Goal: Navigation & Orientation: Find specific page/section

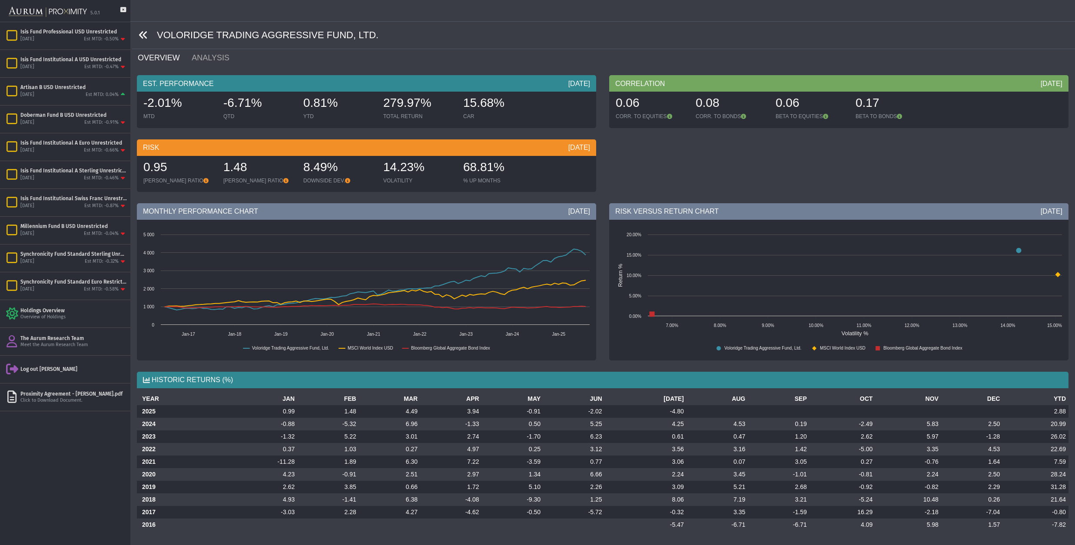
click at [142, 34] on icon at bounding box center [144, 35] width 10 height 10
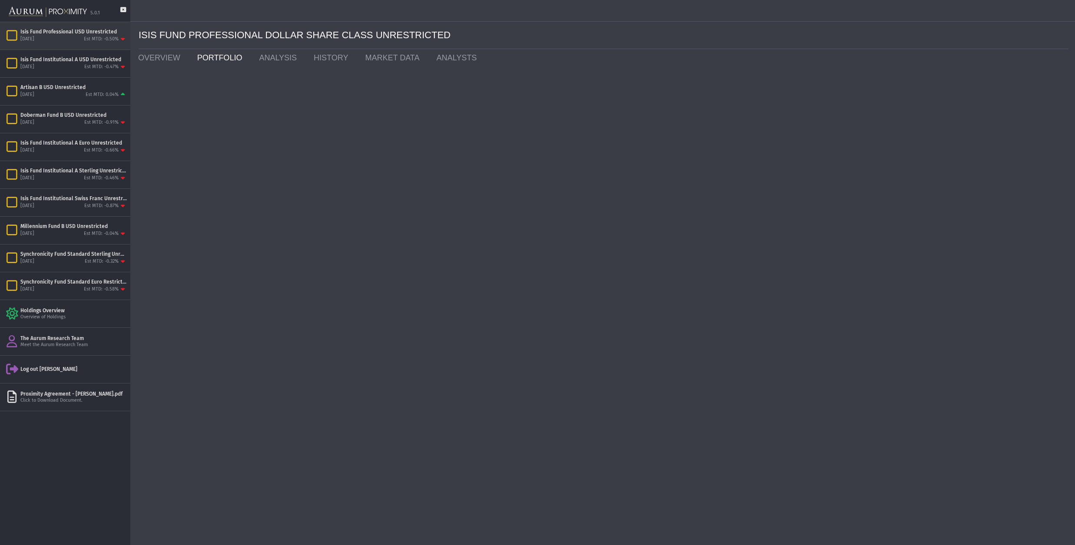
click at [41, 38] on div "[DATE] Est MTD: -0.50%" at bounding box center [73, 40] width 106 height 8
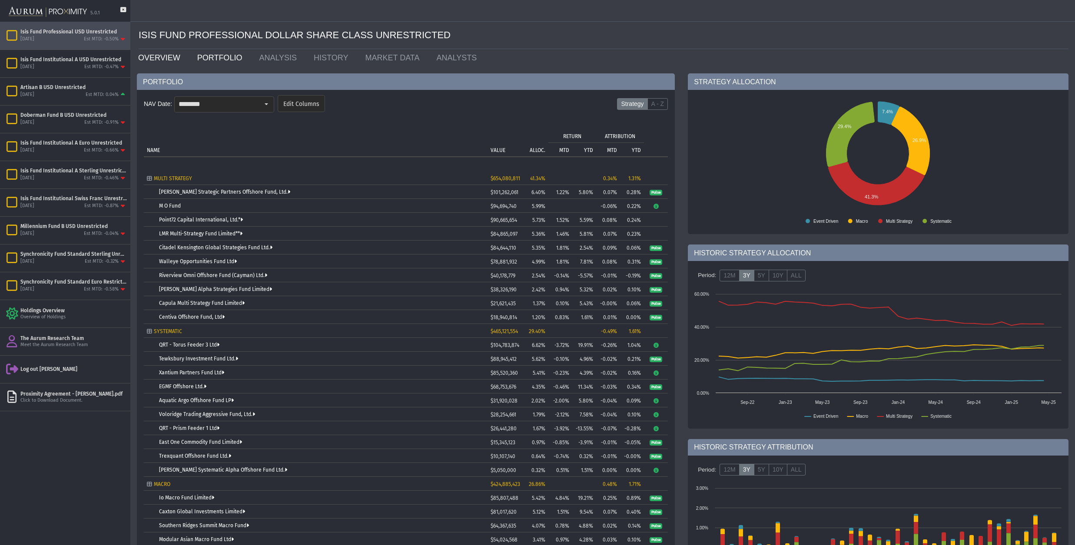
click at [157, 57] on link "OVERVIEW" at bounding box center [161, 57] width 59 height 17
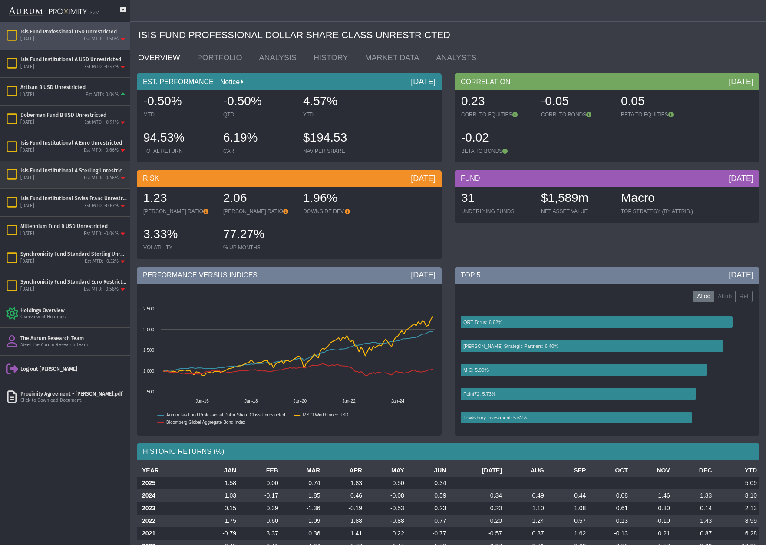
drag, startPoint x: 90, startPoint y: 173, endPoint x: 85, endPoint y: 170, distance: 6.0
click at [90, 173] on div "Isis Fund Institutional A Sterling Unrestricted" at bounding box center [73, 170] width 106 height 7
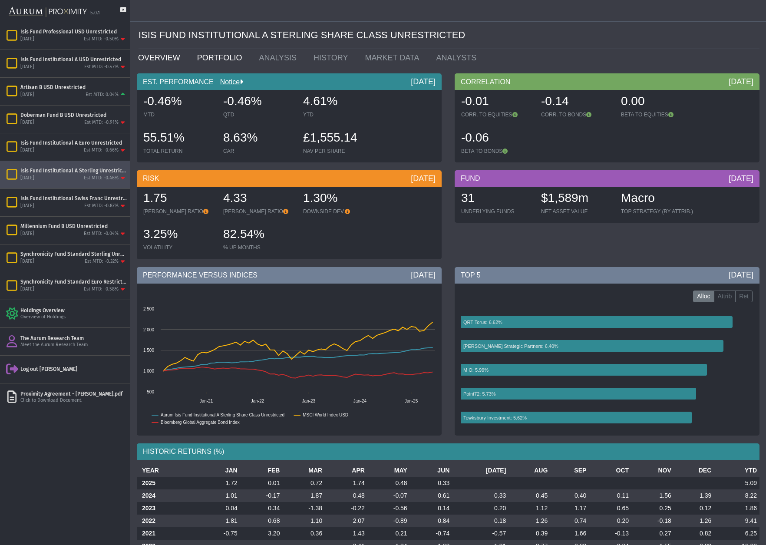
click at [212, 56] on link "PORTFOLIO" at bounding box center [222, 57] width 62 height 17
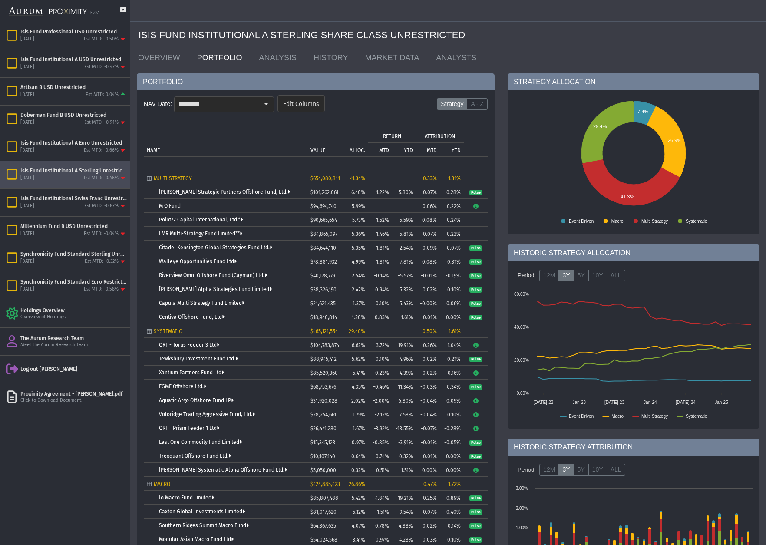
click at [182, 260] on link "Walleye Opportunities Fund Ltd" at bounding box center [198, 262] width 78 height 6
